Goal: Task Accomplishment & Management: Manage account settings

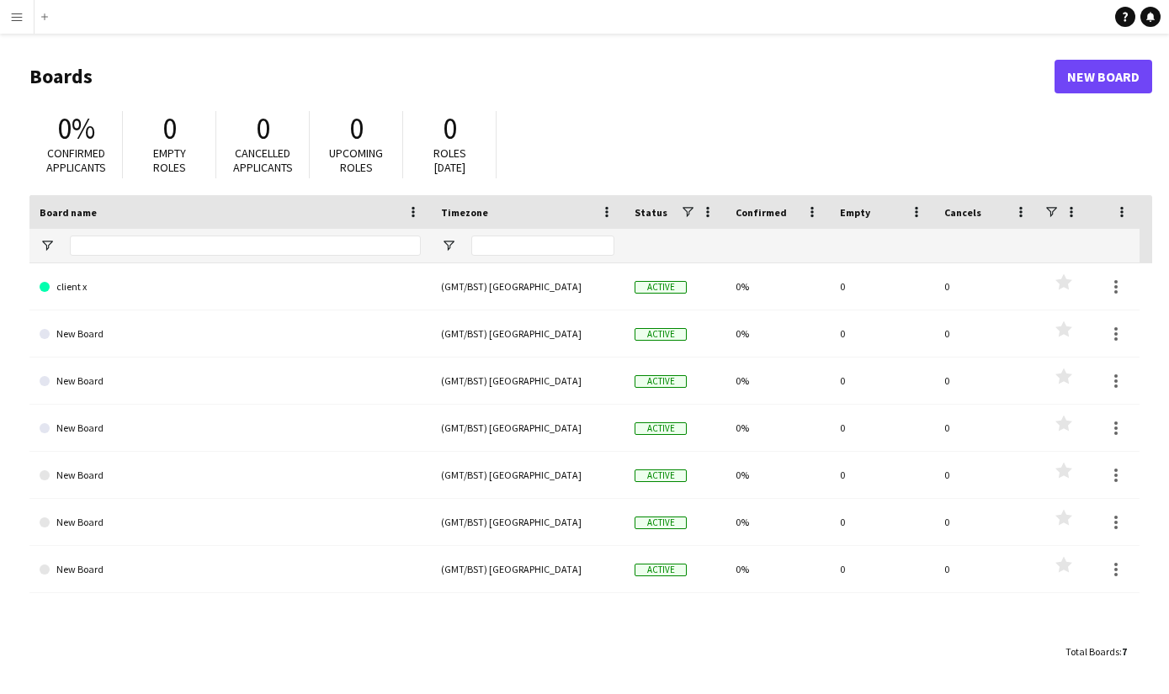
click at [17, 13] on app-icon "Menu" at bounding box center [16, 16] width 13 height 13
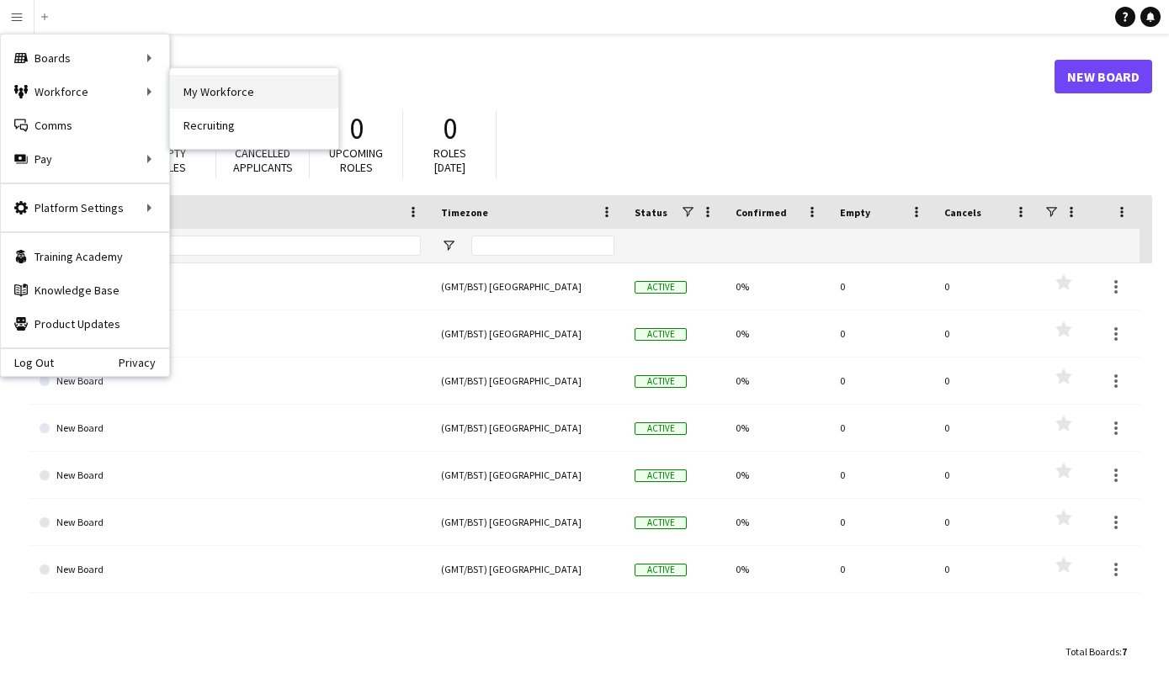
click at [200, 95] on link "My Workforce" at bounding box center [254, 92] width 168 height 34
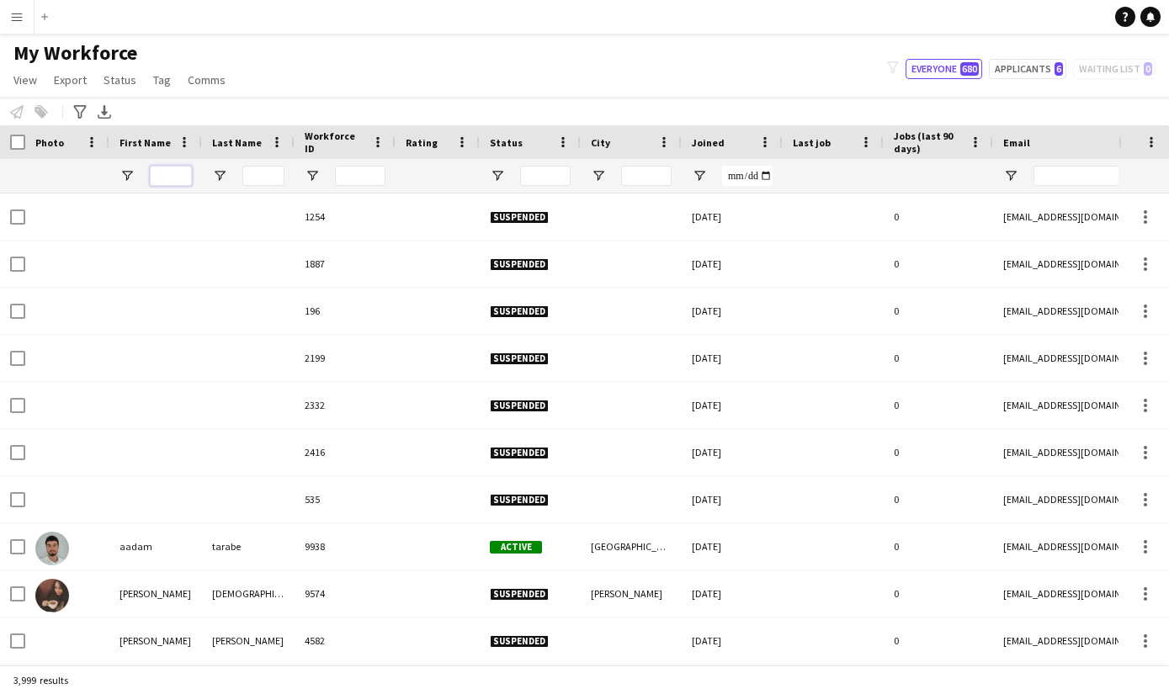
click at [172, 174] on input "First Name Filter Input" at bounding box center [171, 176] width 42 height 20
type input "******"
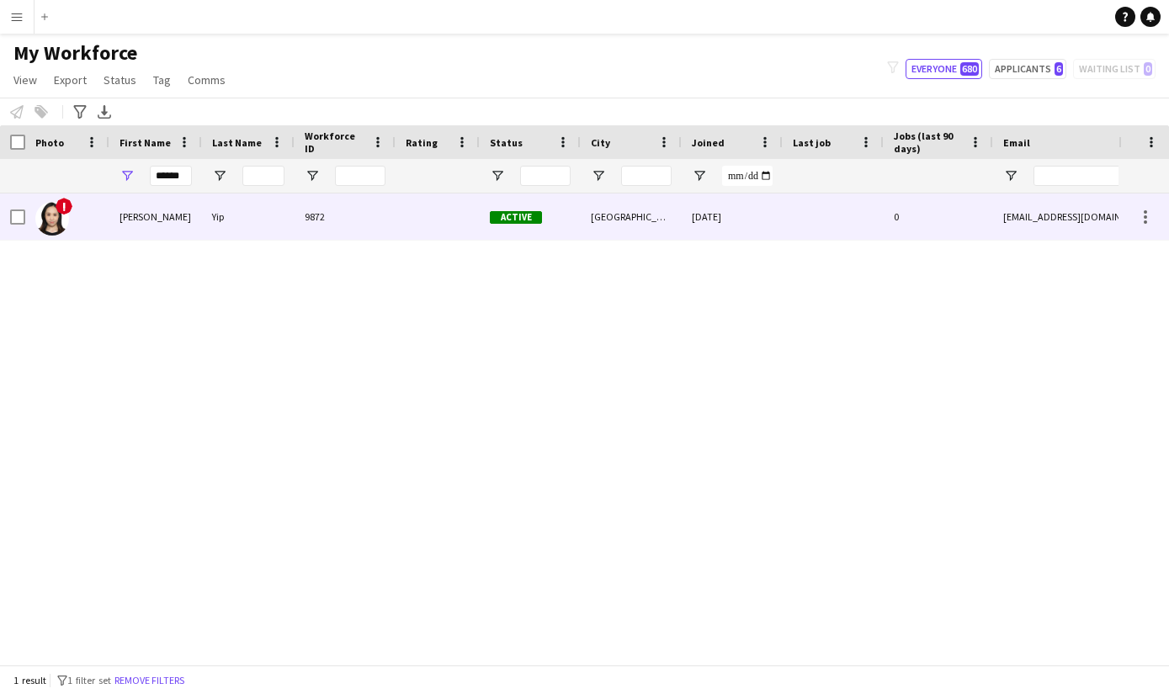
click at [136, 212] on div "[PERSON_NAME]" at bounding box center [155, 217] width 93 height 46
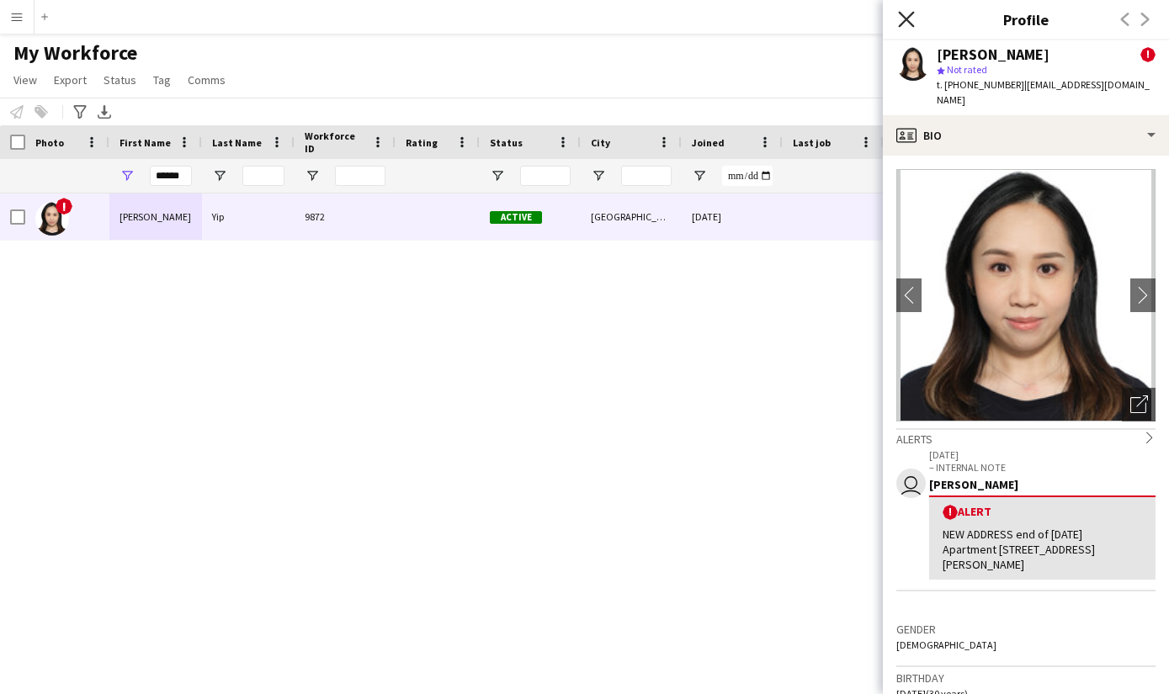
click at [902, 19] on icon "Close pop-in" at bounding box center [906, 19] width 16 height 16
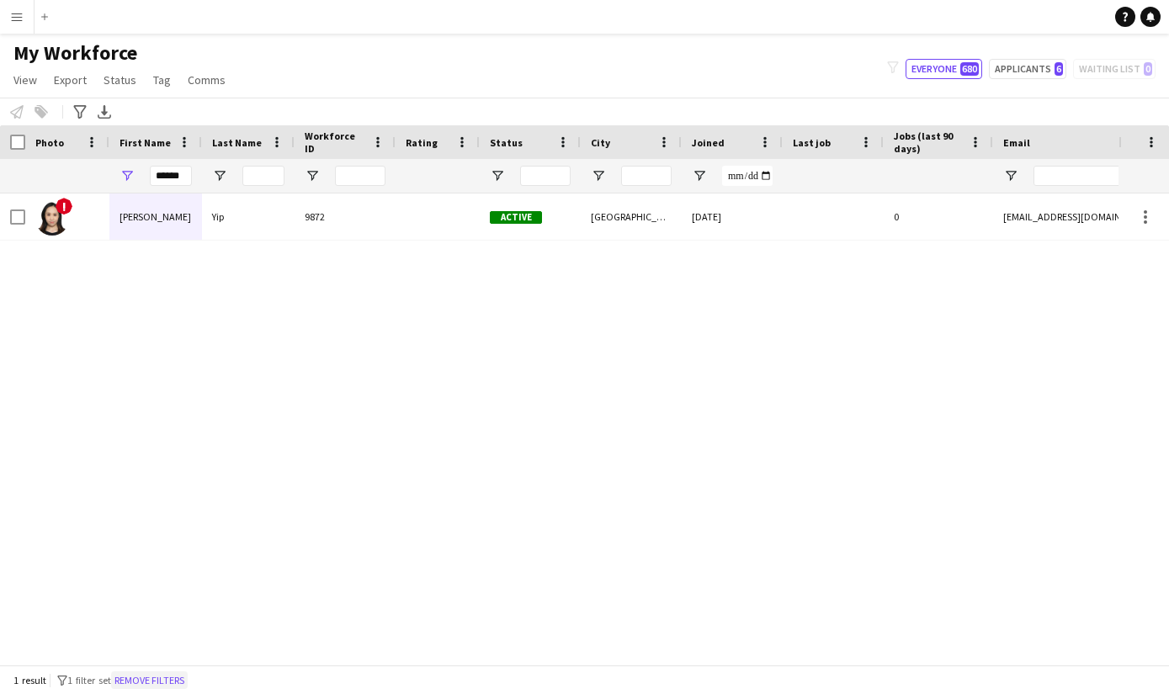
click at [168, 680] on button "Remove filters" at bounding box center [149, 680] width 77 height 19
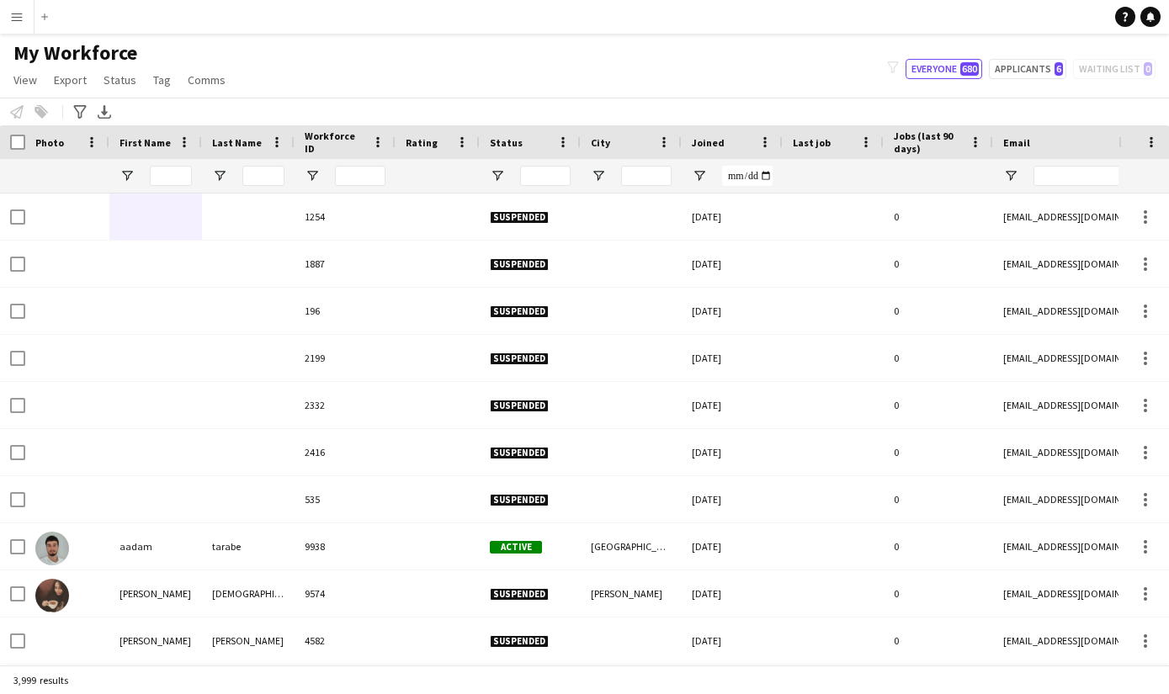
click at [21, 15] on app-icon "Menu" at bounding box center [16, 16] width 13 height 13
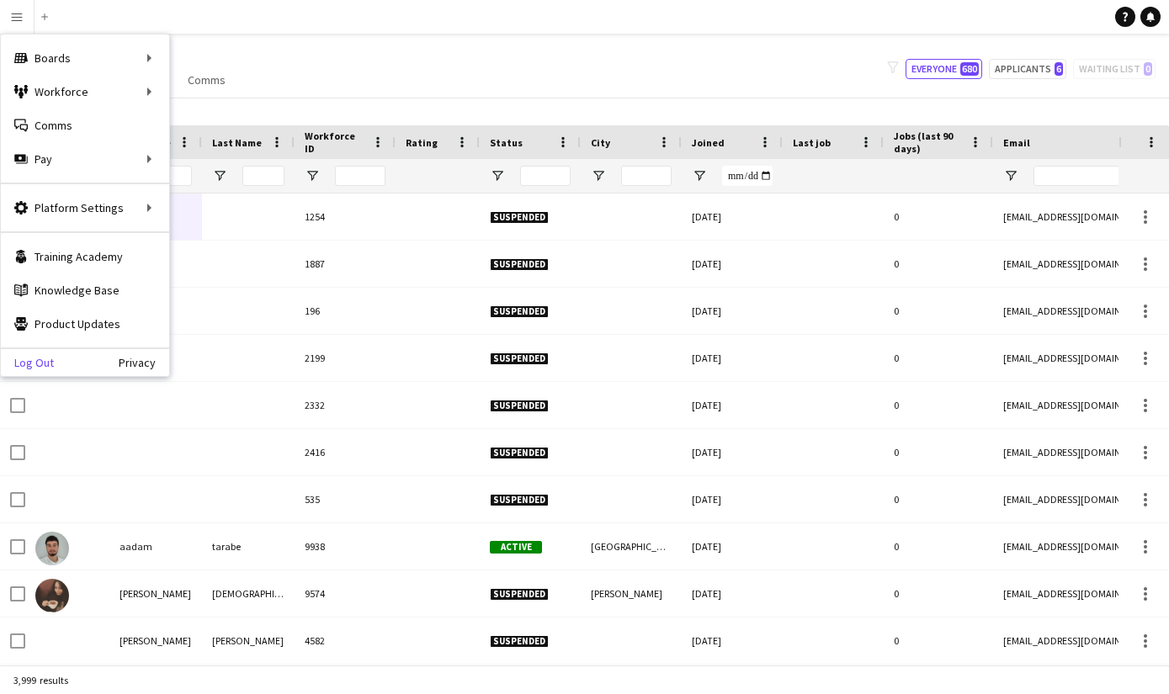
click at [34, 359] on link "Log Out" at bounding box center [27, 362] width 53 height 13
